Goal: Task Accomplishment & Management: Use online tool/utility

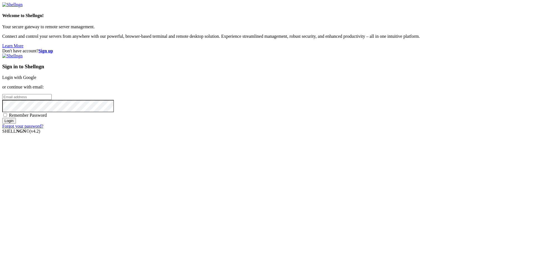
click at [36, 80] on link "Login with Google" at bounding box center [19, 77] width 34 height 5
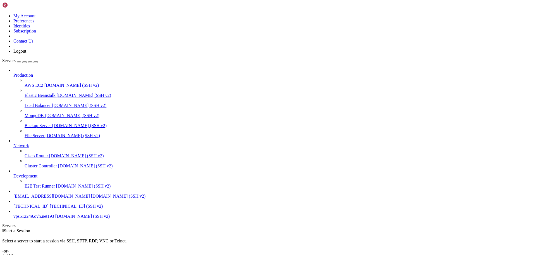
click at [44, 218] on span "vps512249.ovh.net193" at bounding box center [33, 215] width 41 height 5
click at [45, 218] on span "vps512249.ovh.net193" at bounding box center [33, 215] width 41 height 5
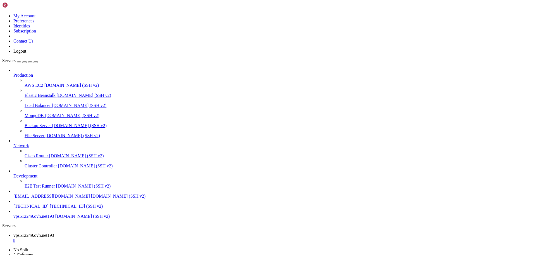
scroll to position [3, 1]
drag, startPoint x: 148, startPoint y: 481, endPoint x: 4, endPoint y: 469, distance: 143.6
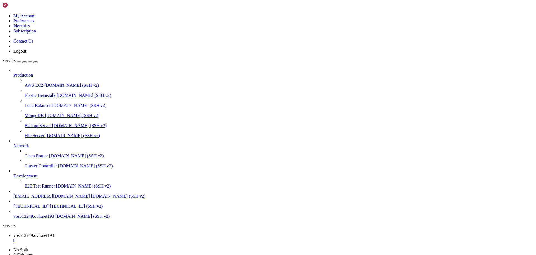
scroll to position [871, 0]
drag, startPoint x: 121, startPoint y: 540, endPoint x: 4, endPoint y: 535, distance: 116.6
